Goal: Navigation & Orientation: Understand site structure

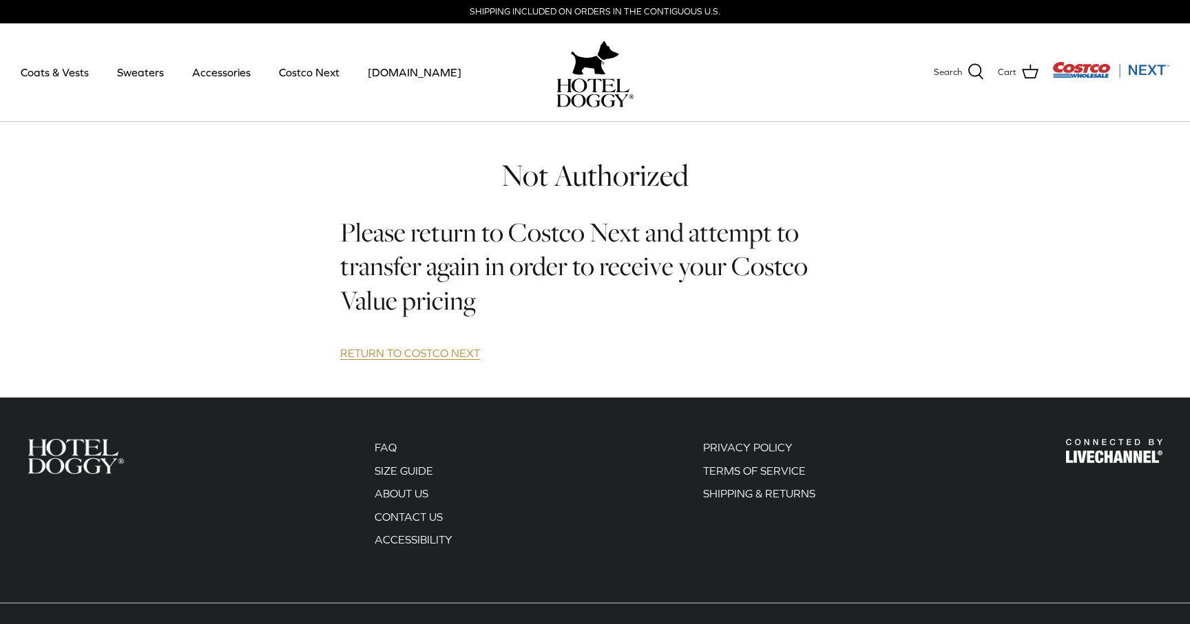
click at [427, 354] on link "RETURN TO COSTCO NEXT" at bounding box center [410, 353] width 140 height 13
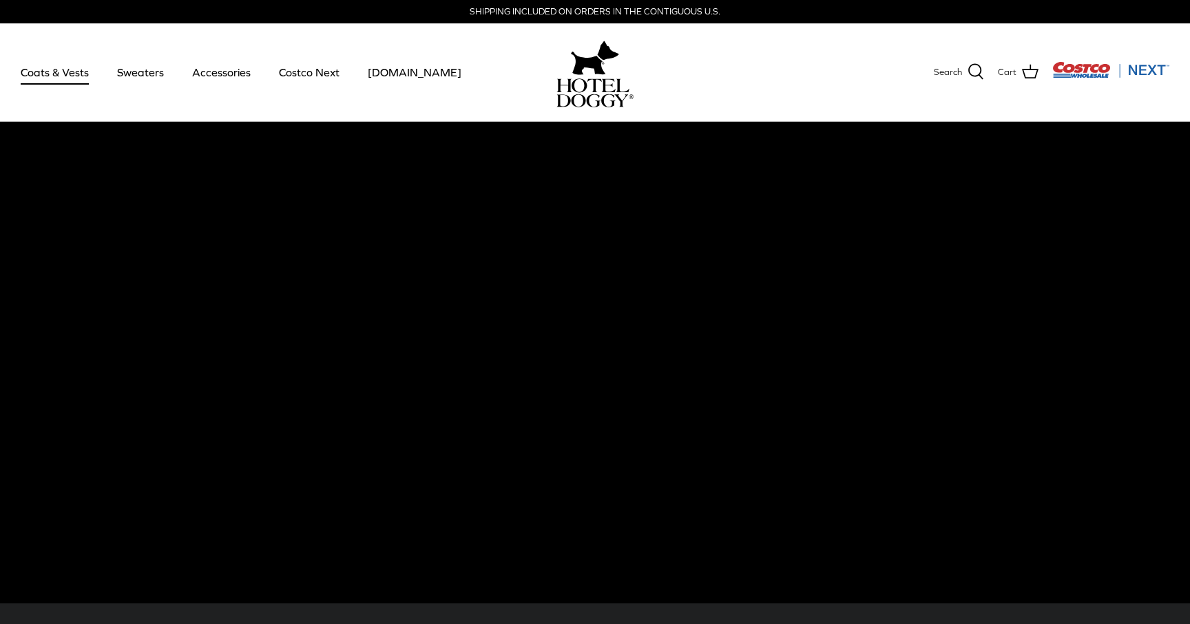
click at [46, 65] on link "Coats & Vests" at bounding box center [54, 72] width 93 height 47
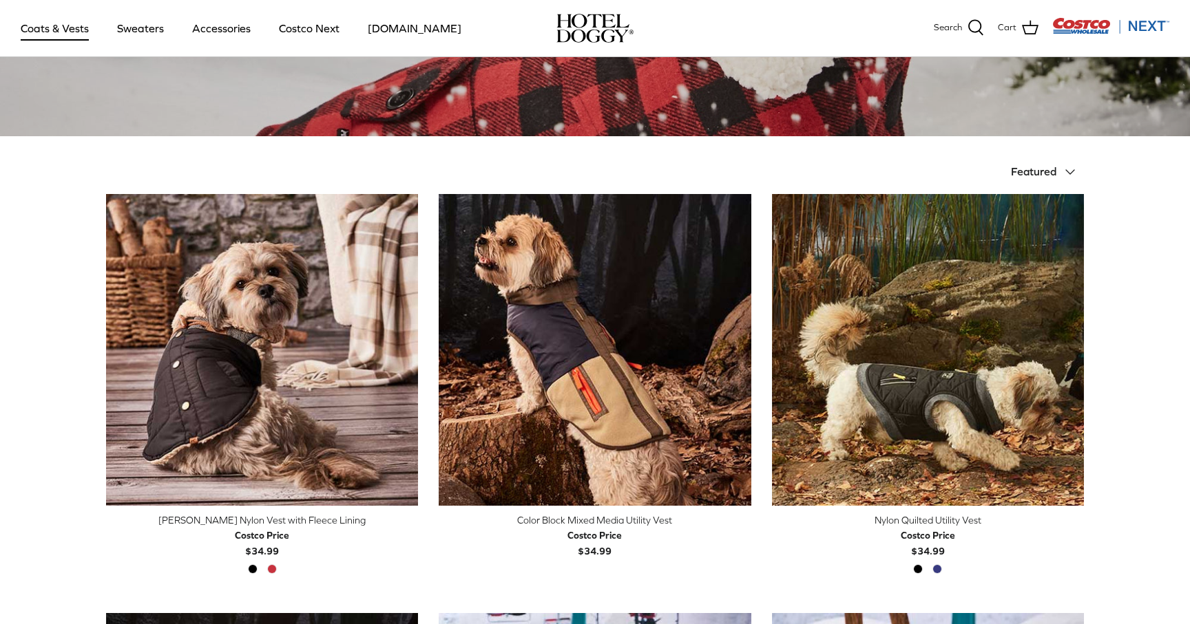
scroll to position [286, 0]
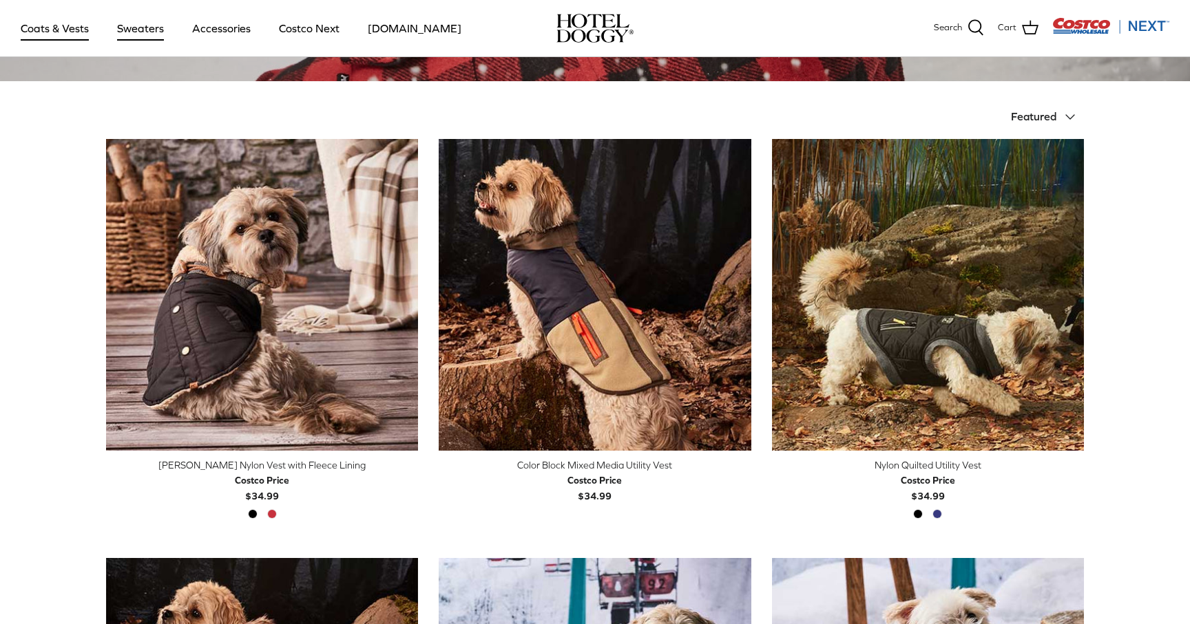
click at [129, 36] on link "Sweaters" at bounding box center [141, 28] width 72 height 47
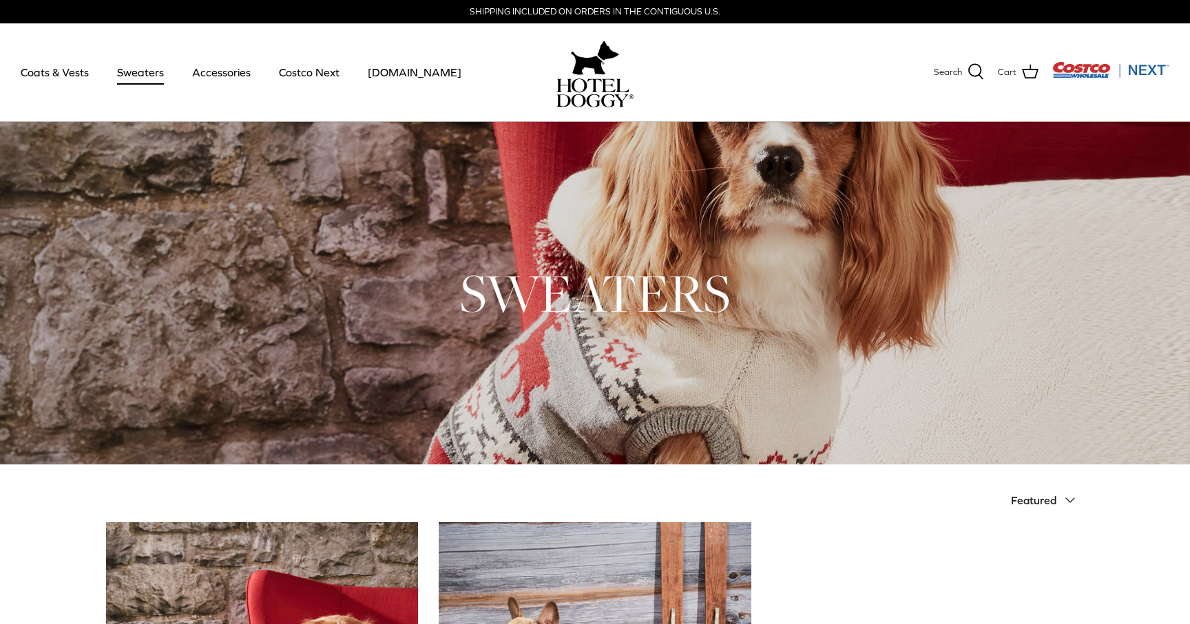
scroll to position [306, 0]
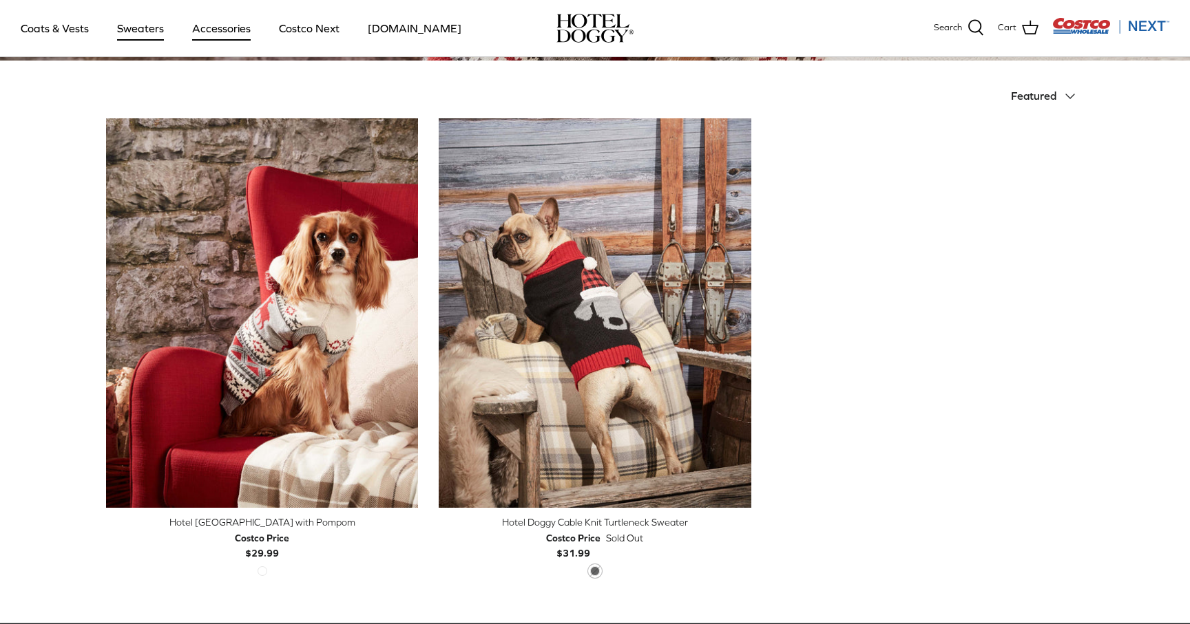
click at [228, 38] on link "Accessories" at bounding box center [221, 28] width 83 height 47
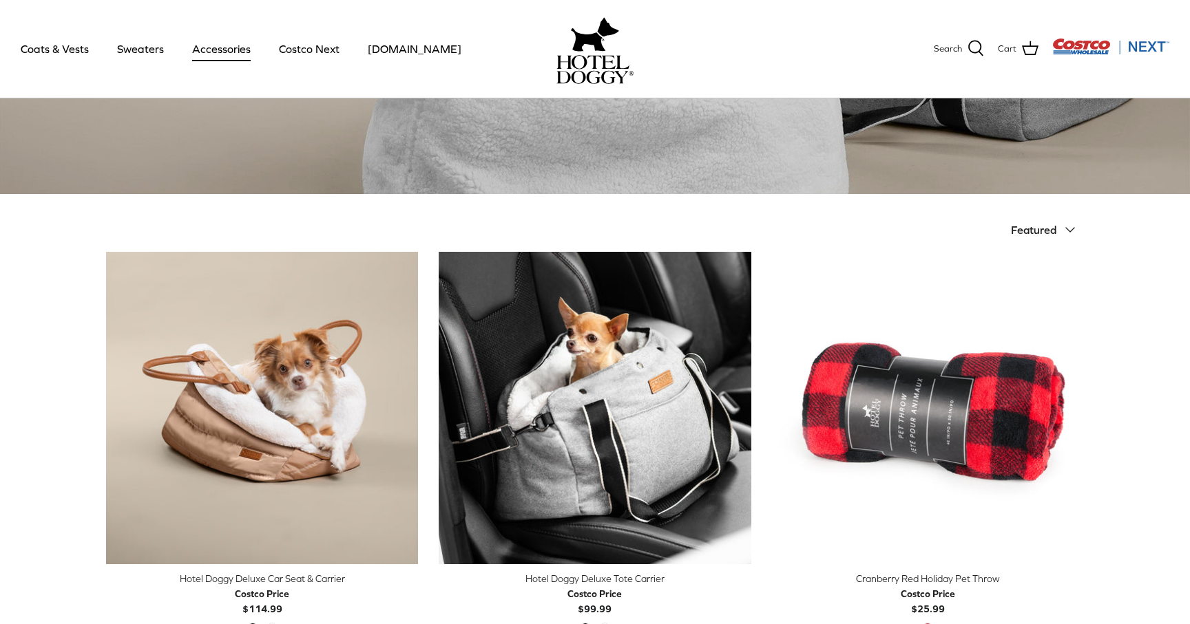
scroll to position [361, 0]
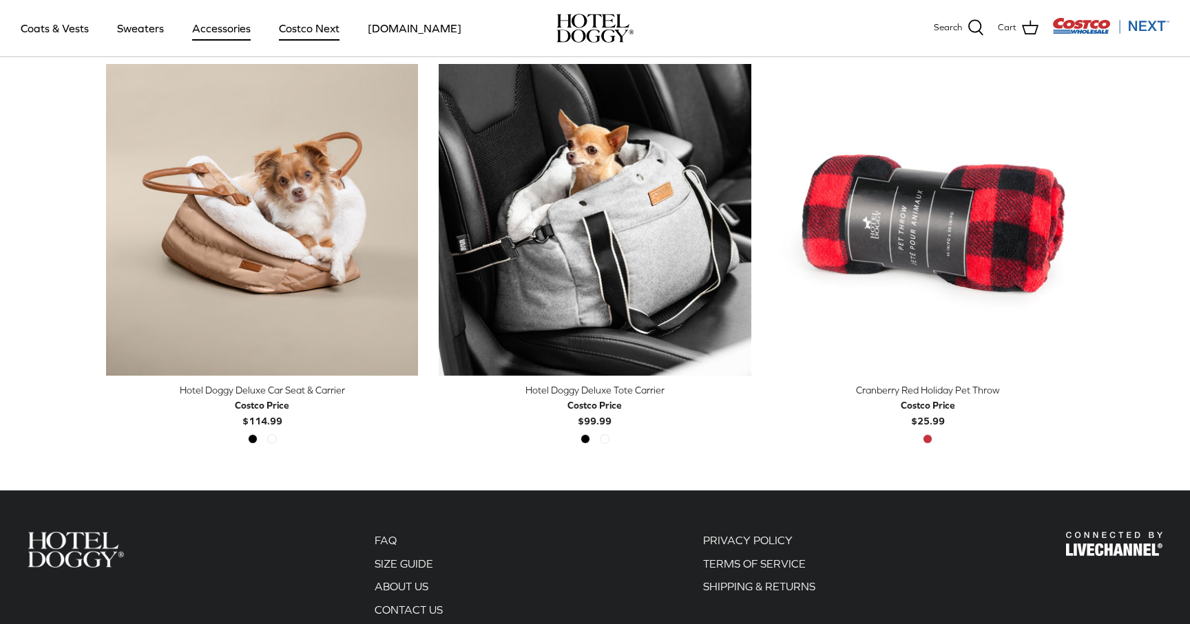
click at [313, 34] on link "Costco Next" at bounding box center [308, 28] width 85 height 47
